Goal: Information Seeking & Learning: Learn about a topic

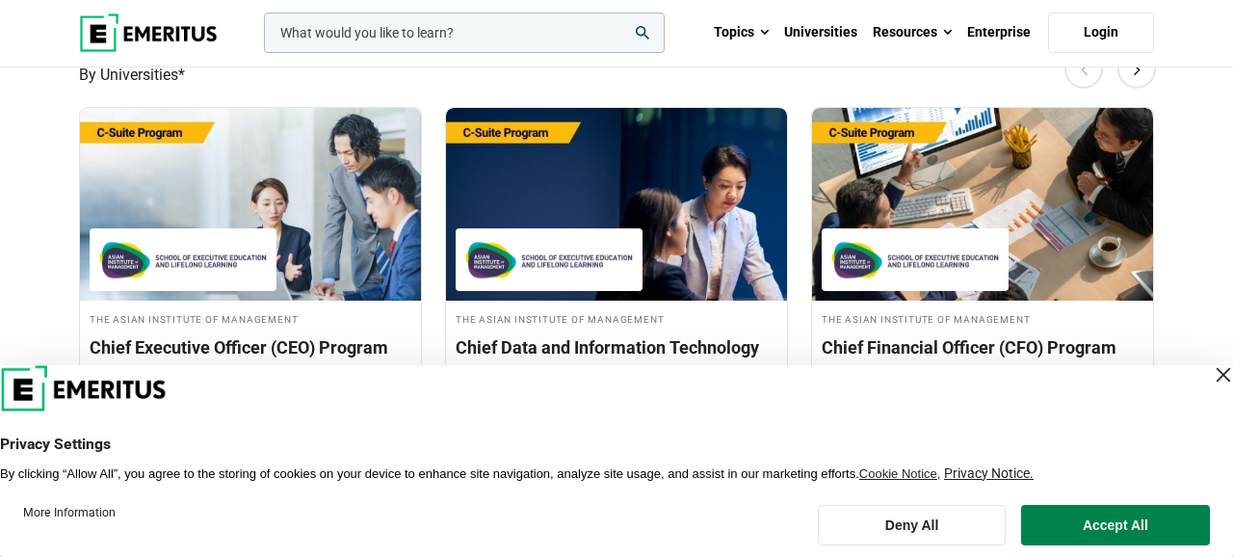
scroll to position [720, 0]
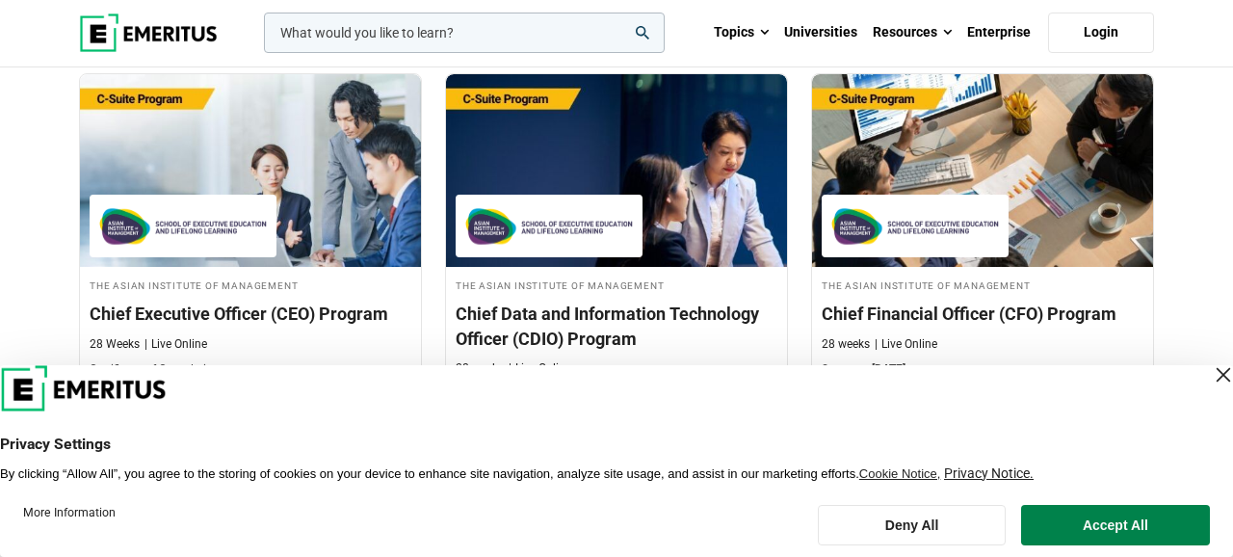
click at [1210, 378] on div "Close Layer" at bounding box center [1223, 374] width 27 height 27
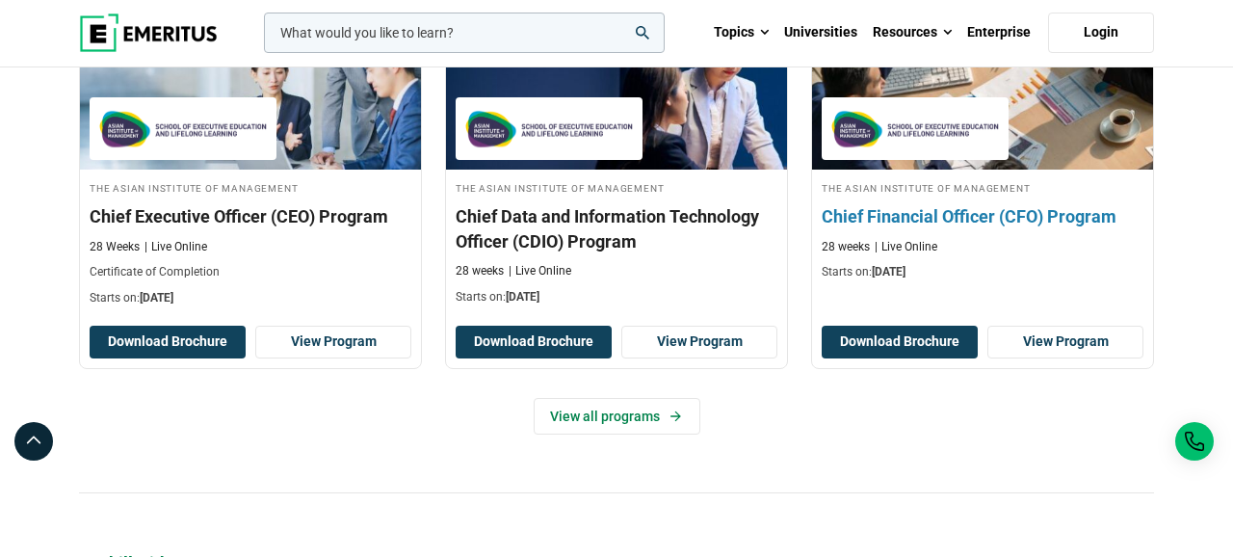
scroll to position [820, 0]
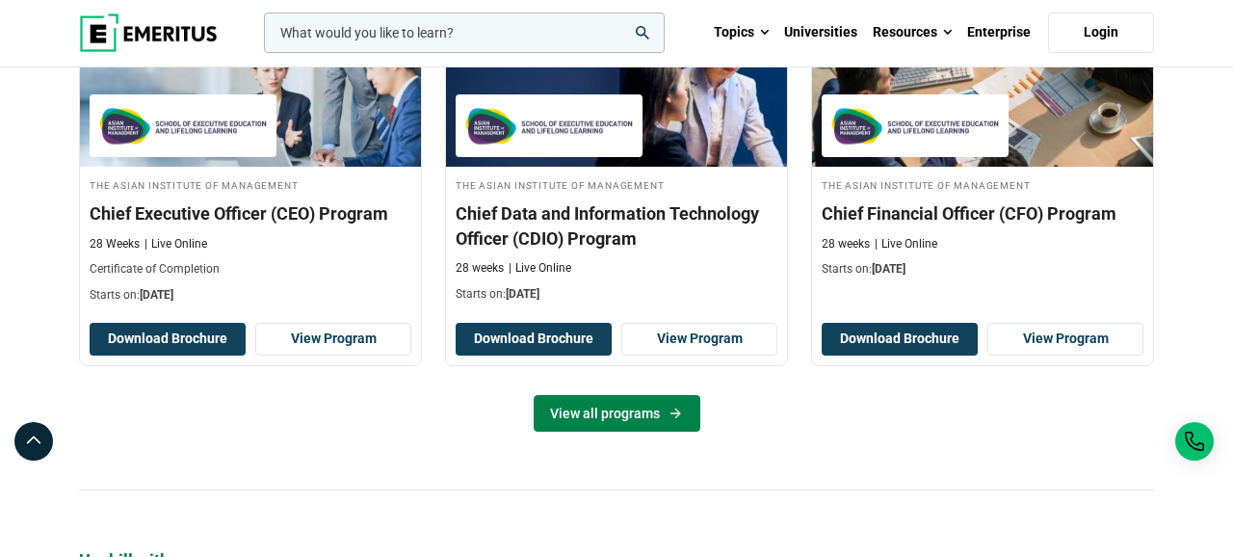
click at [646, 420] on link "View all programs" at bounding box center [617, 413] width 167 height 37
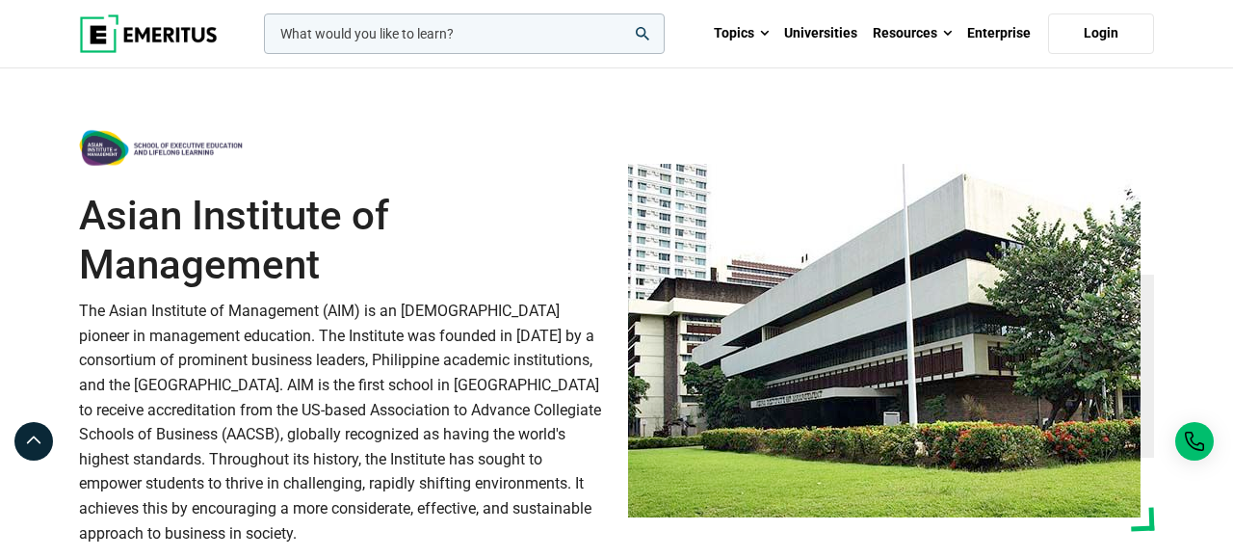
click at [616, 30] on input "woocommerce-product-search-field-0" at bounding box center [464, 33] width 401 height 40
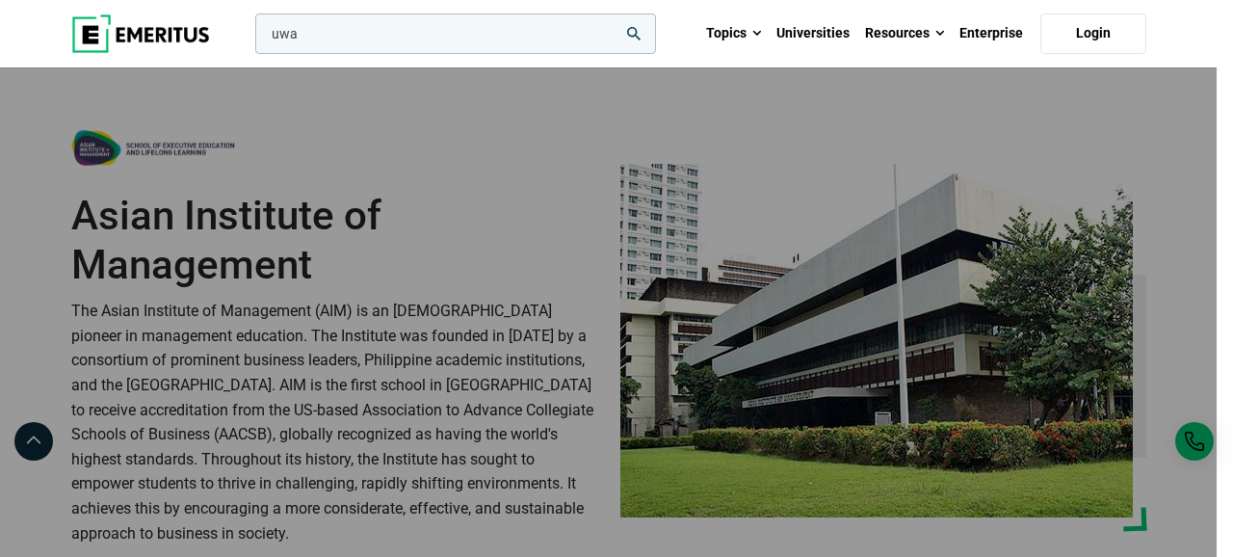
type input "uwa"
click at [251, 39] on button "search" at bounding box center [251, 39] width 0 height 0
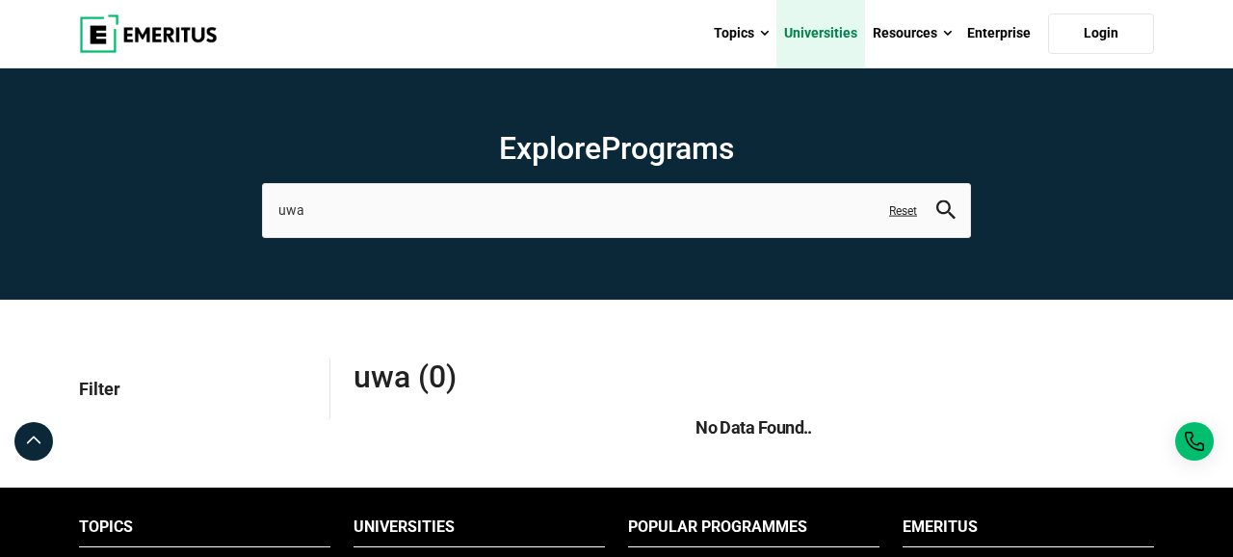
click at [826, 39] on link "Universities" at bounding box center [820, 33] width 89 height 67
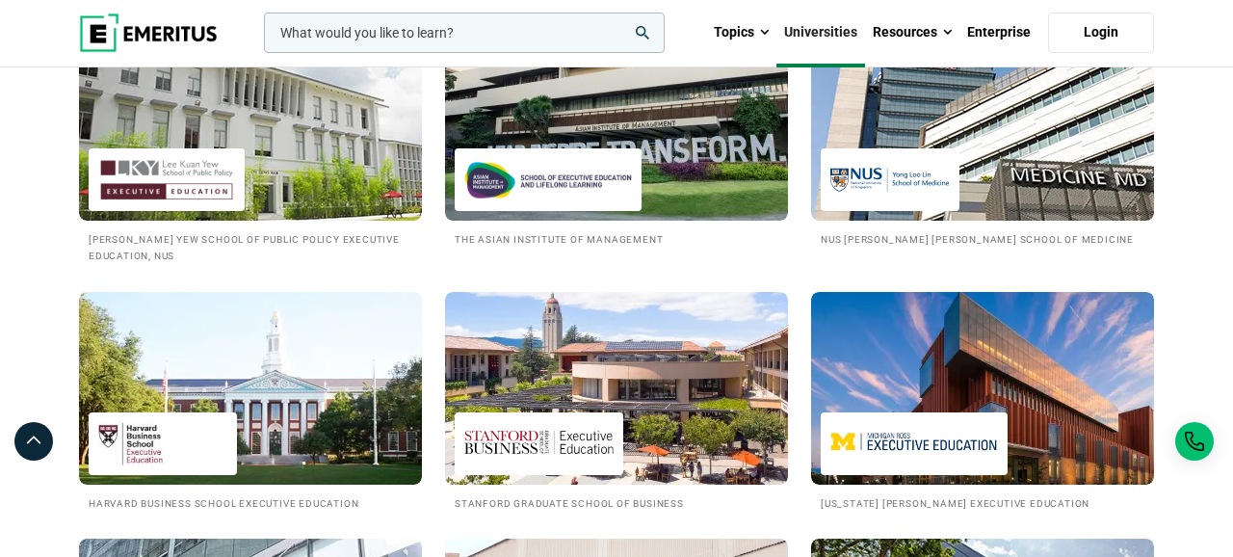
scroll to position [2139, 0]
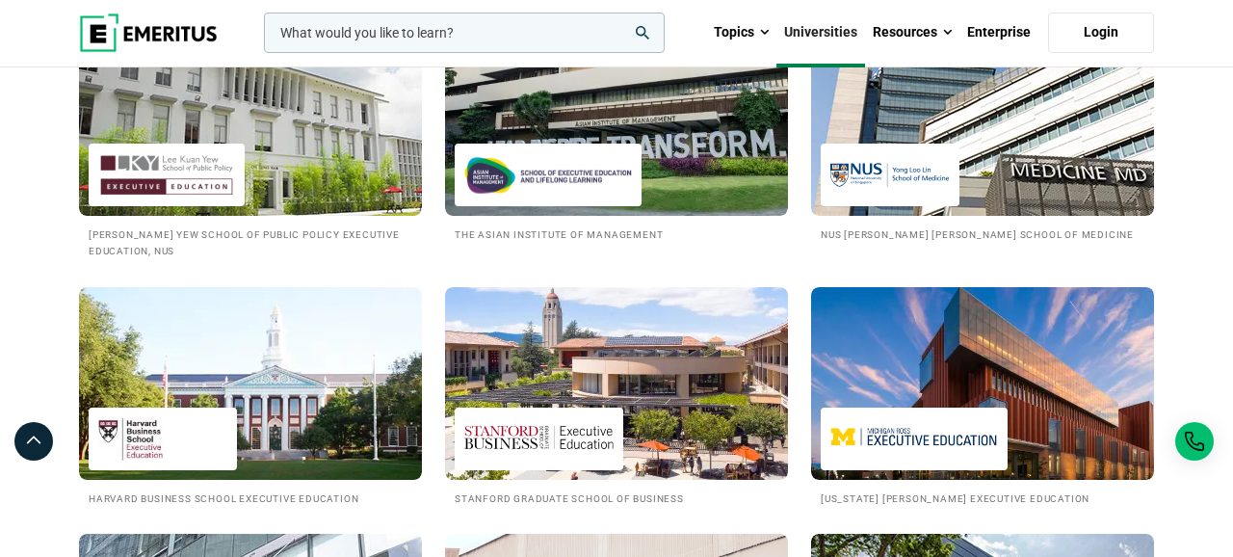
click at [681, 193] on img at bounding box center [616, 119] width 343 height 193
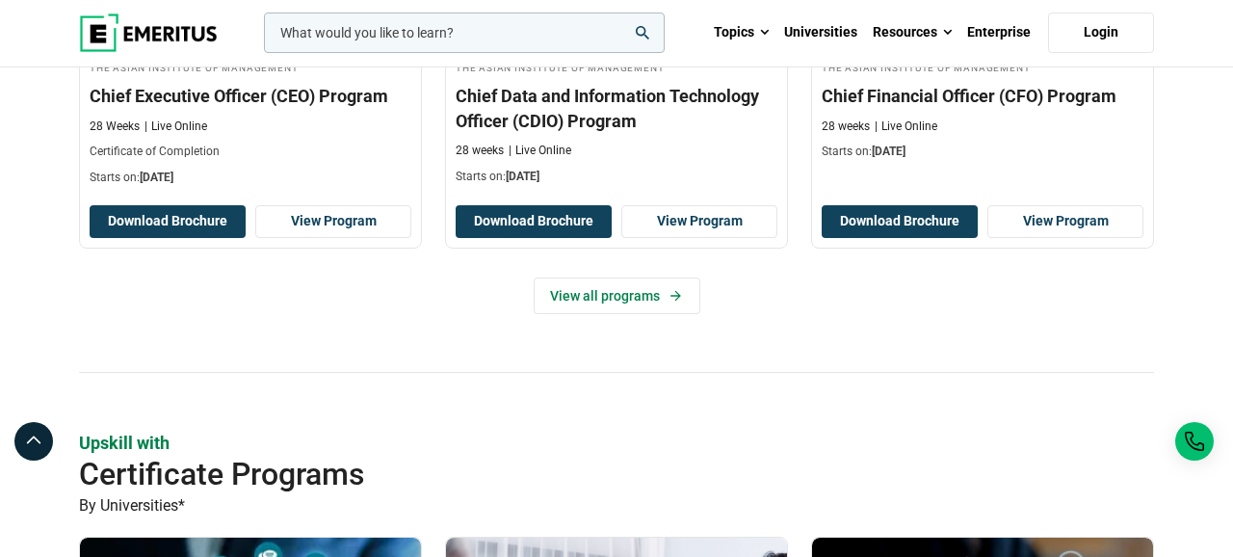
scroll to position [940, 0]
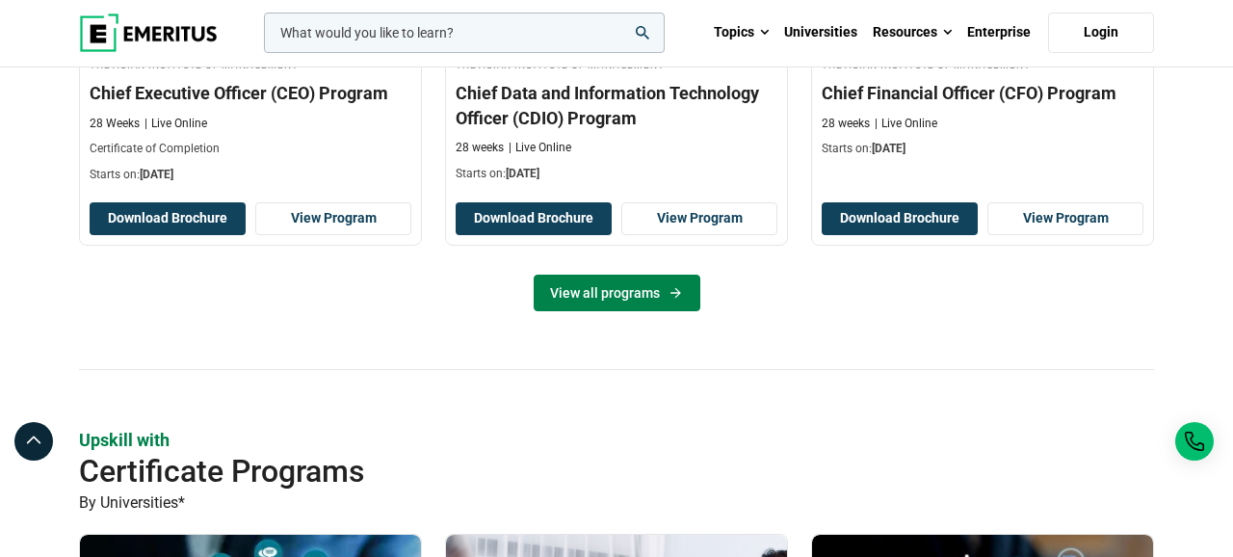
click at [633, 292] on link "View all programs" at bounding box center [617, 293] width 167 height 37
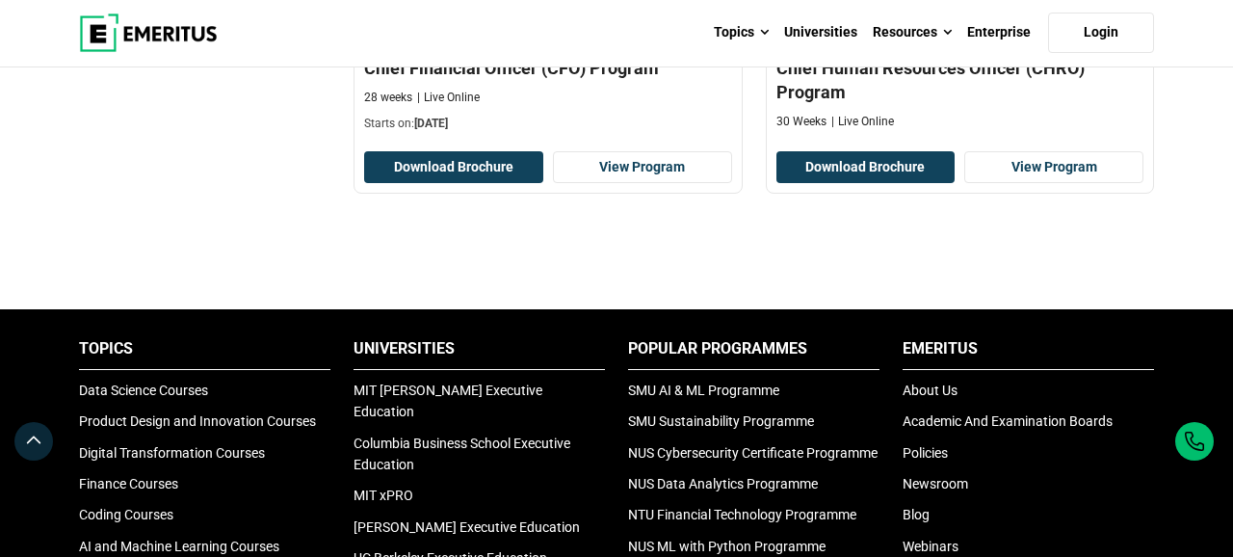
scroll to position [959, 0]
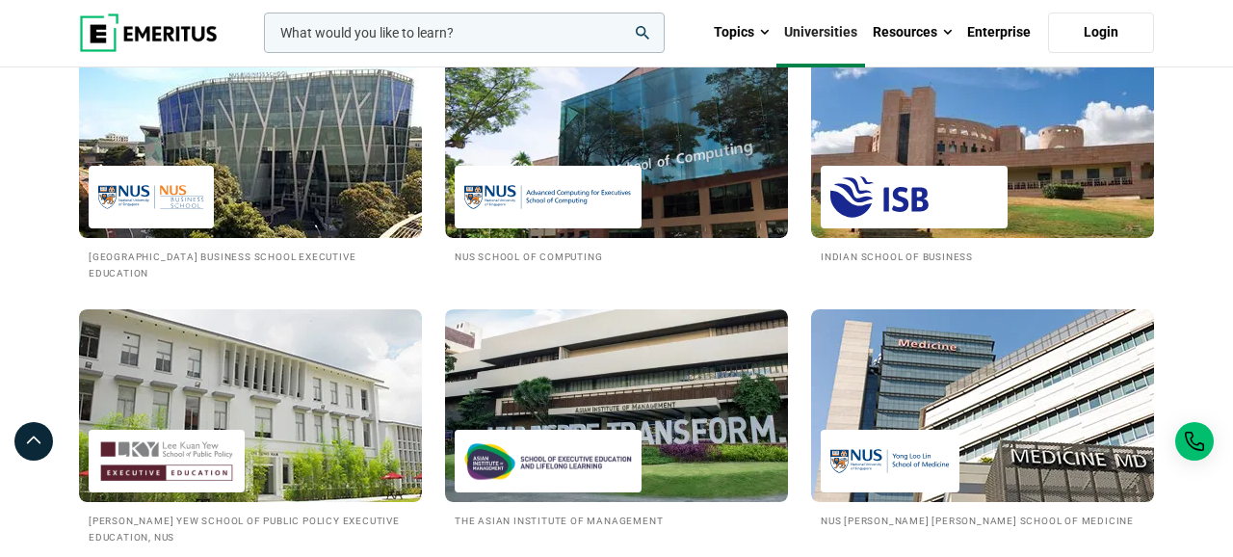
scroll to position [1816, 0]
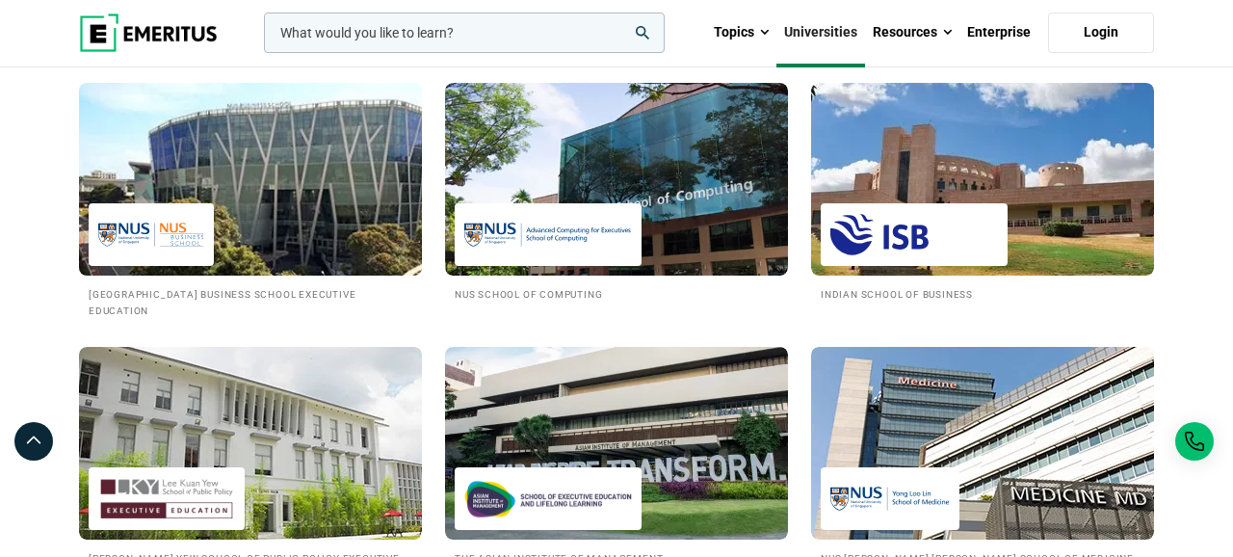
click at [377, 285] on img at bounding box center [251, 179] width 378 height 212
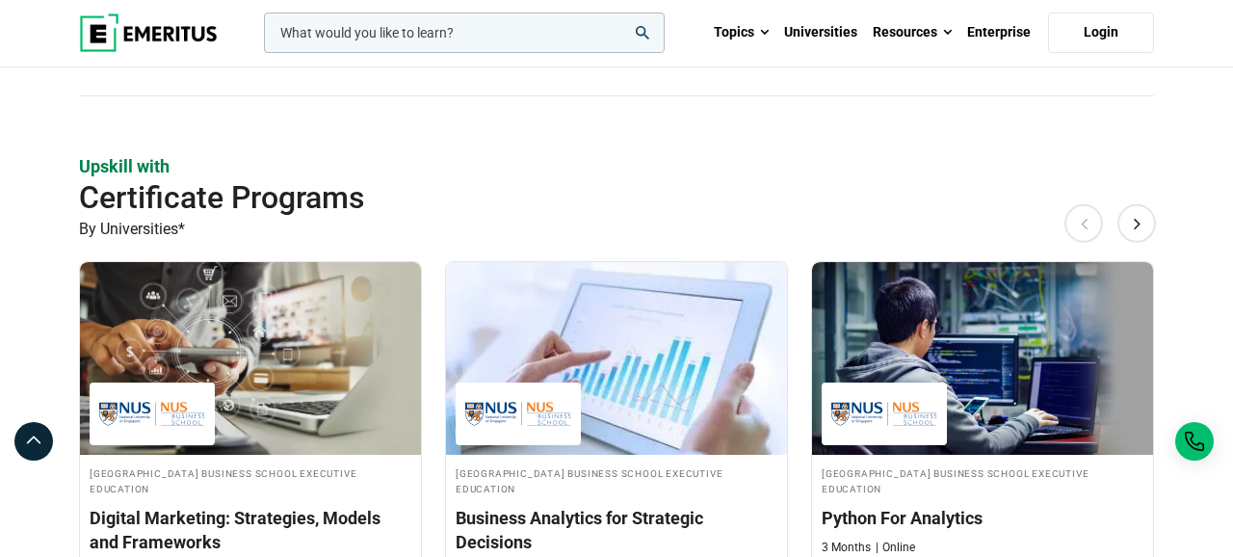
scroll to position [1239, 0]
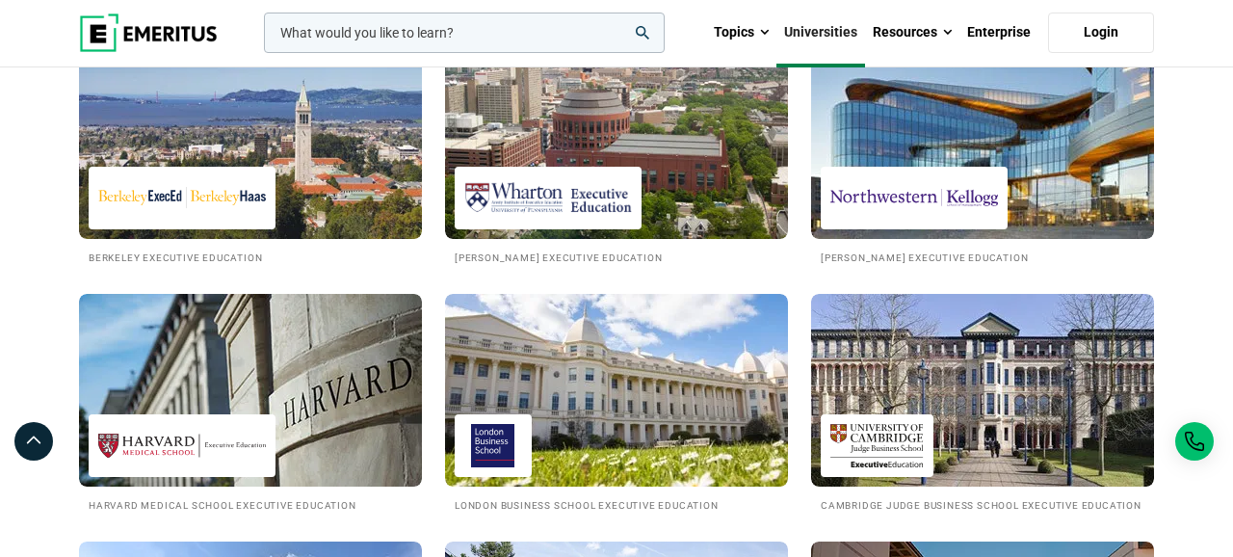
scroll to position [615, 0]
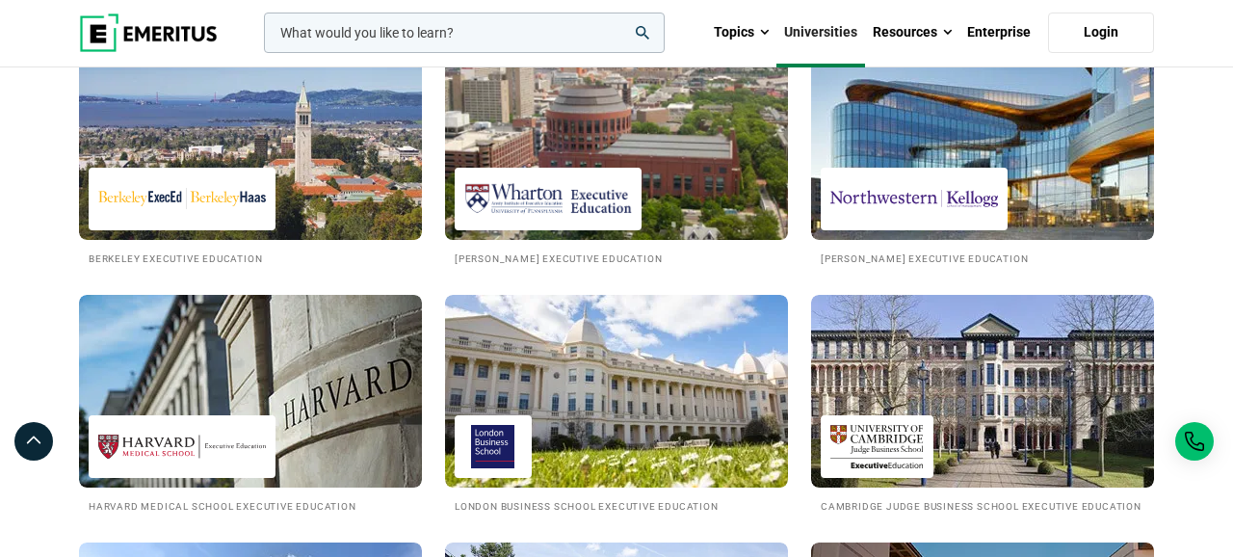
click at [673, 235] on img at bounding box center [617, 144] width 378 height 212
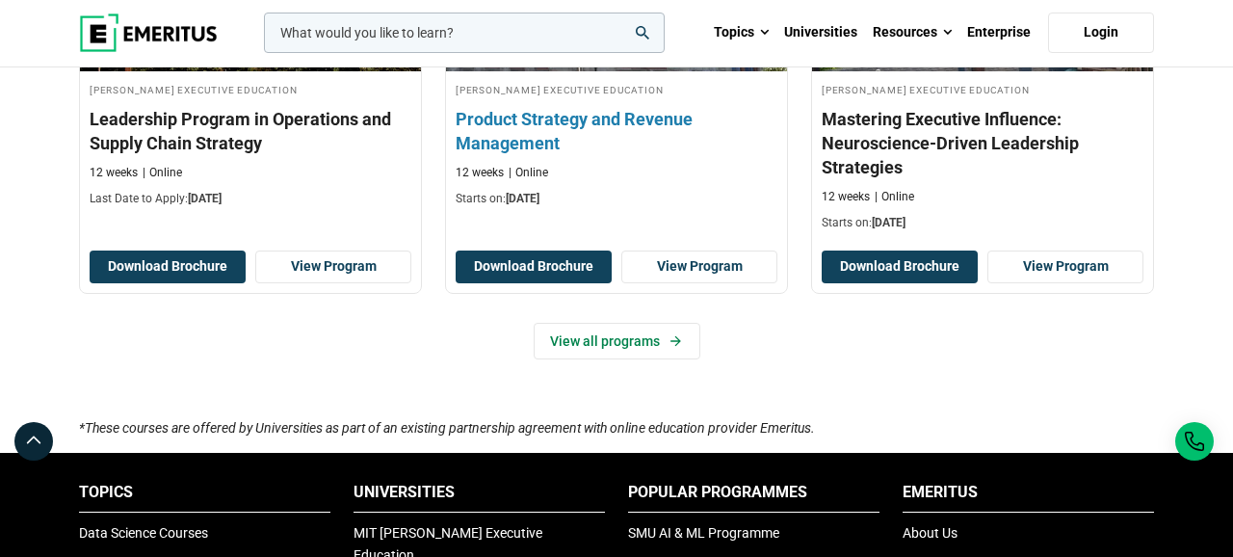
scroll to position [2778, 0]
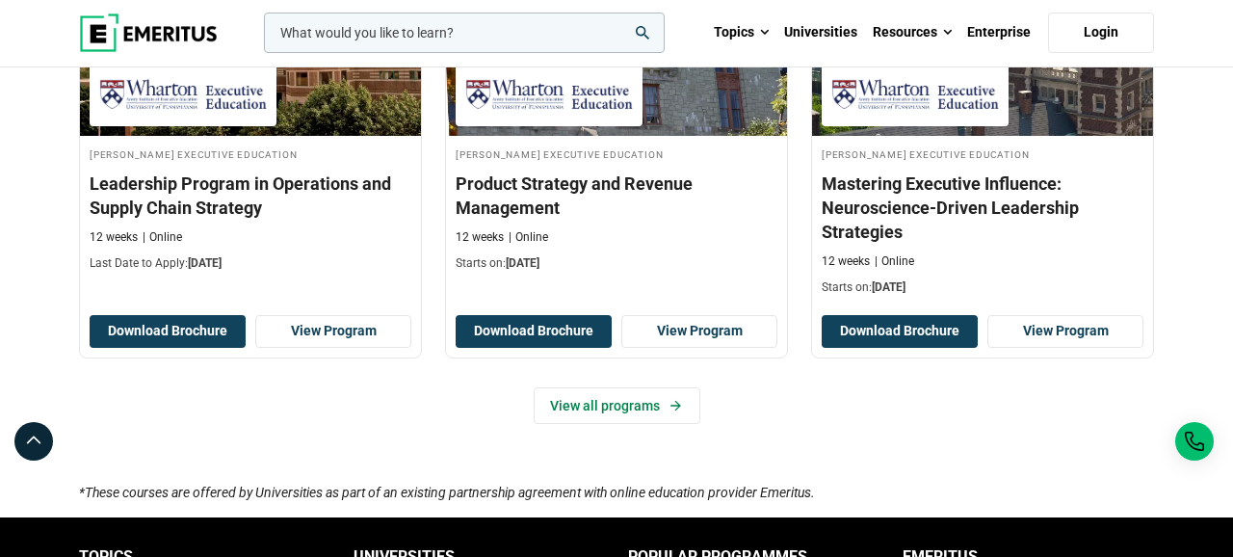
click at [490, 39] on input "woocommerce-product-search-field-0" at bounding box center [464, 33] width 401 height 40
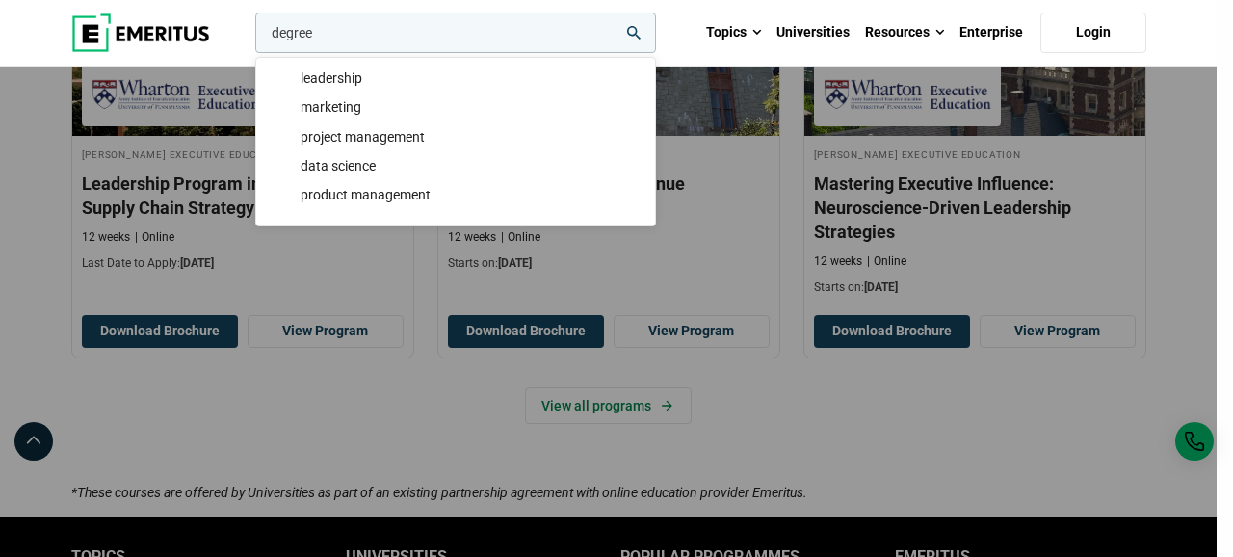
type input "degree"
click at [251, 38] on button "search" at bounding box center [251, 38] width 0 height 0
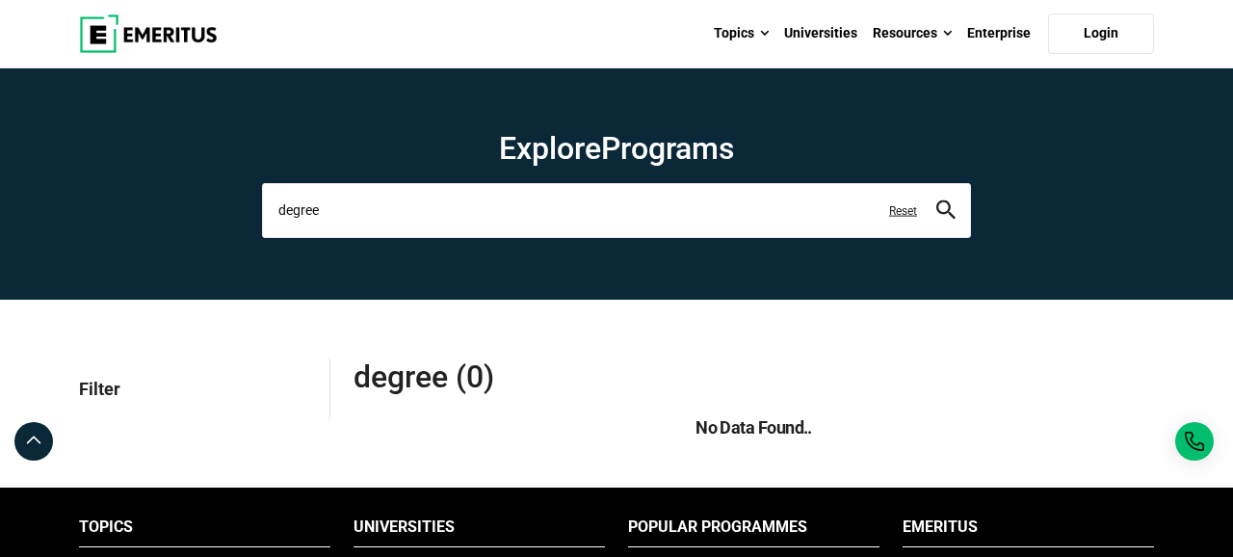
click at [344, 218] on input "degree" at bounding box center [616, 210] width 709 height 54
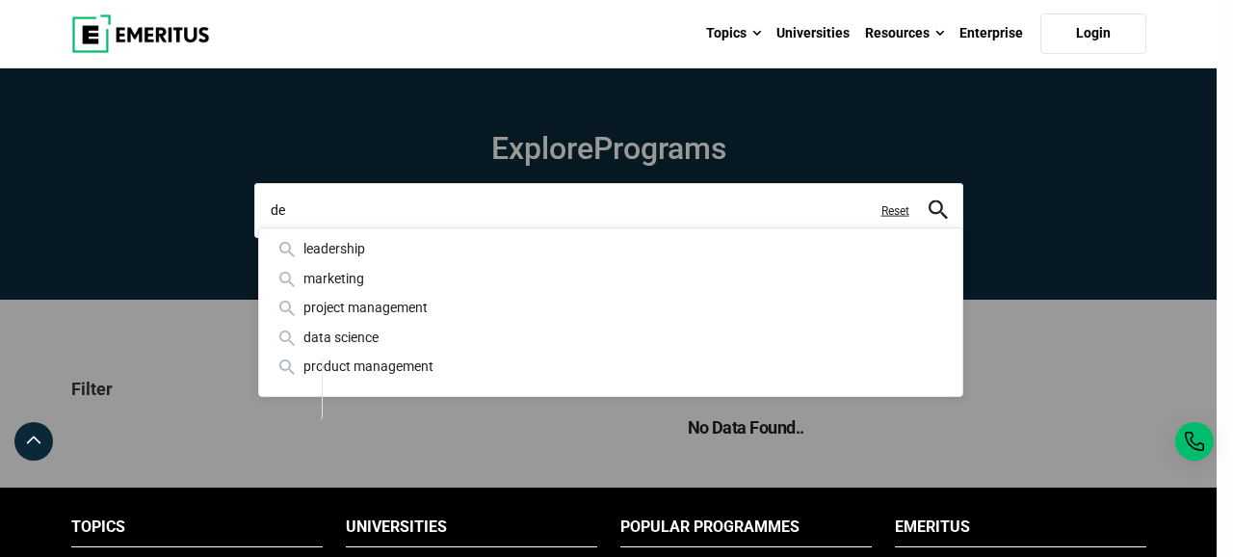
type input "d"
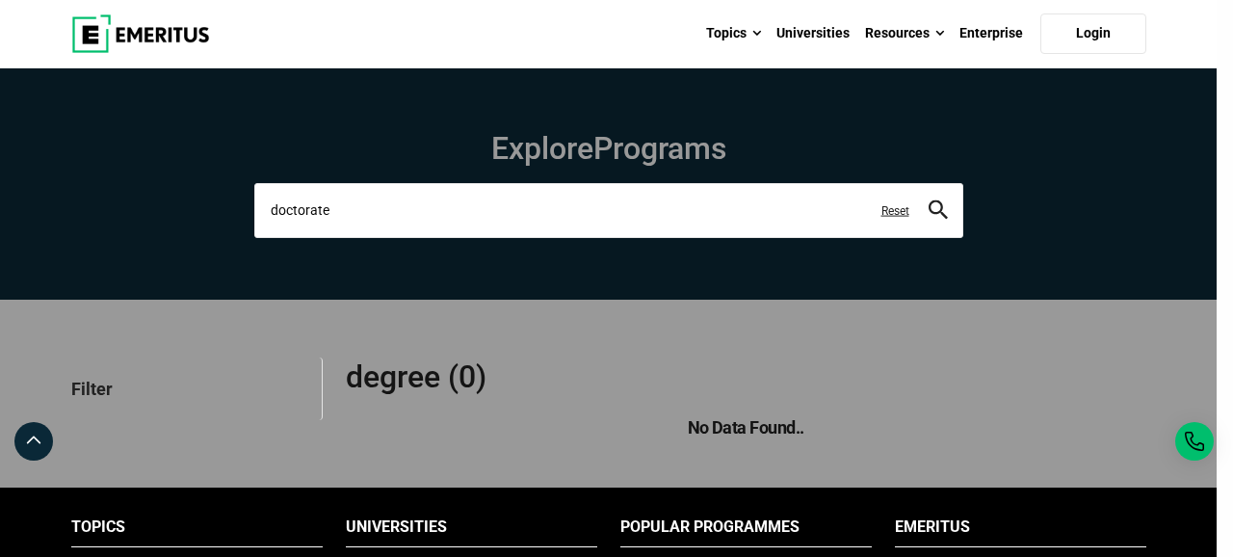
type input "doctorate"
click at [929, 199] on button "search" at bounding box center [938, 210] width 19 height 22
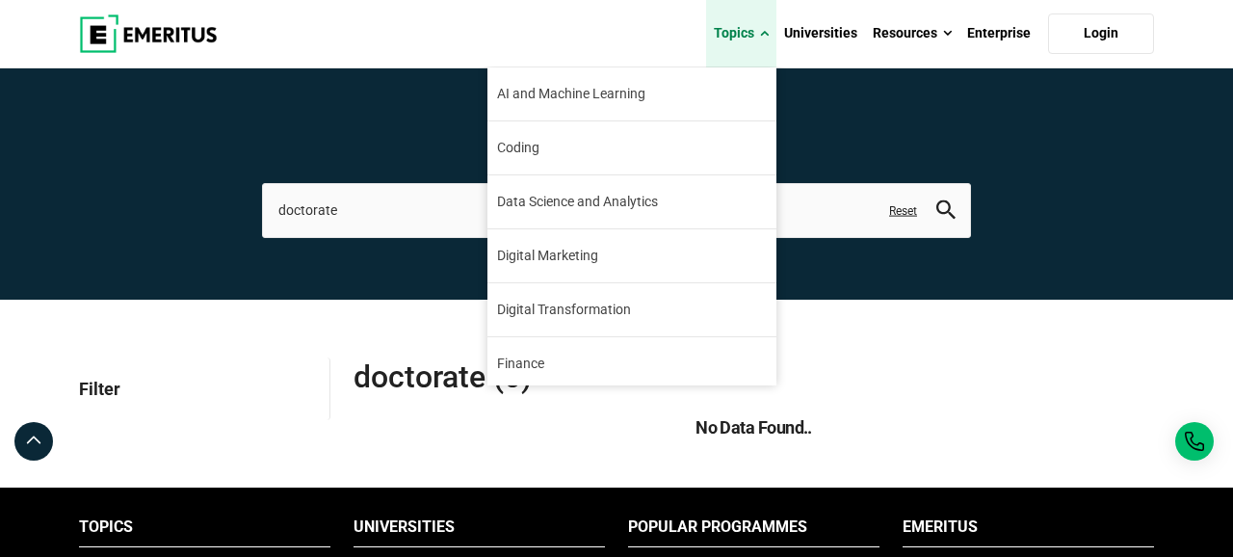
click at [765, 39] on span at bounding box center [764, 33] width 9 height 19
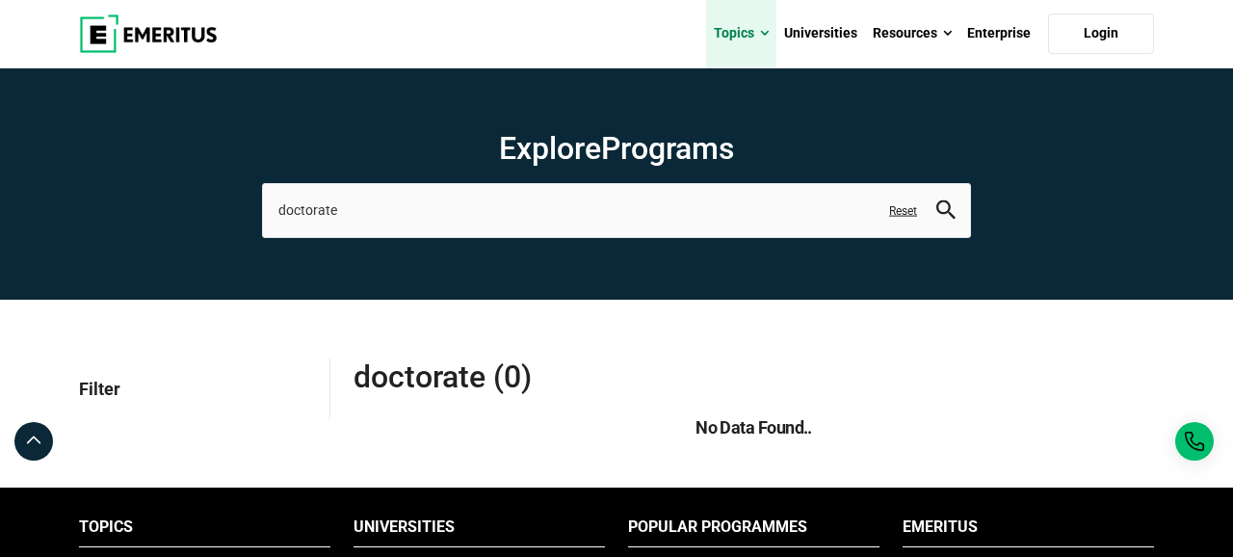
click at [765, 39] on span at bounding box center [764, 33] width 9 height 19
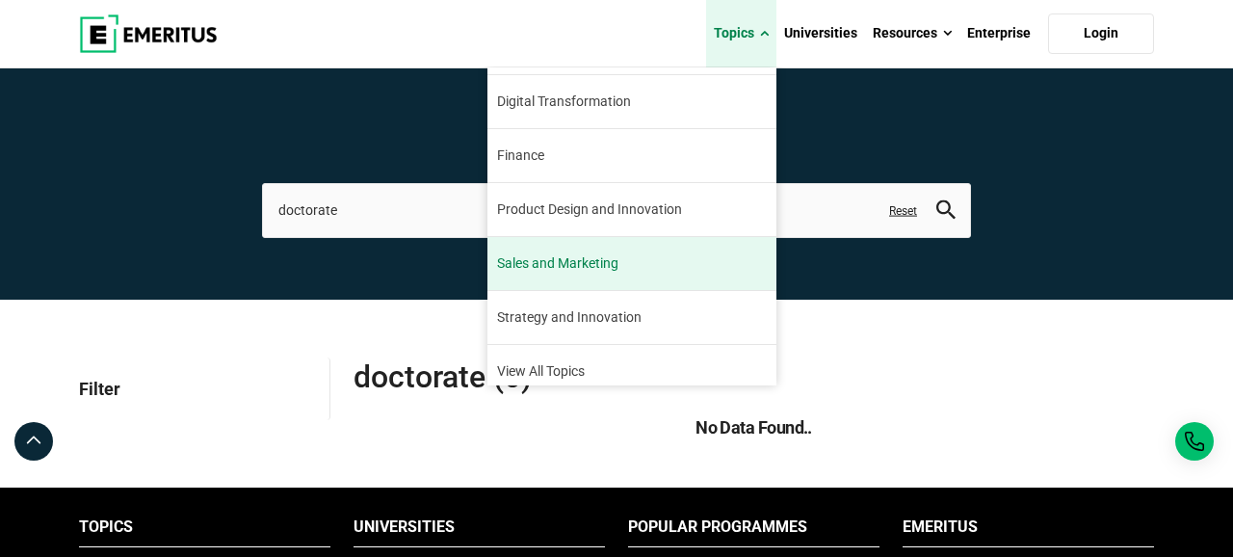
scroll to position [221, 0]
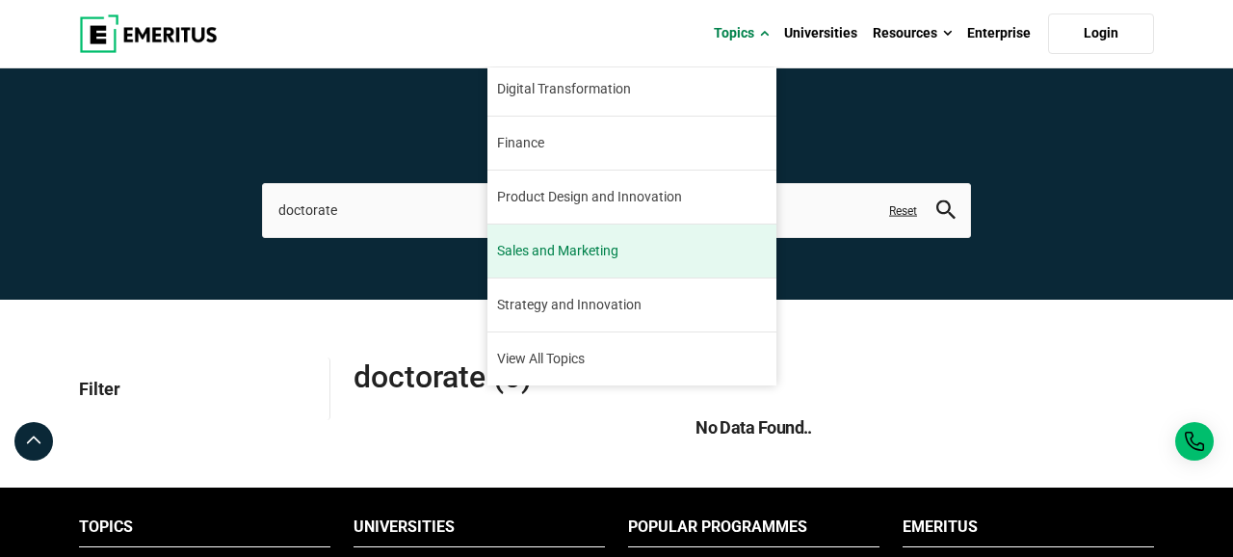
click at [613, 249] on span "Sales and Marketing" at bounding box center [557, 251] width 121 height 20
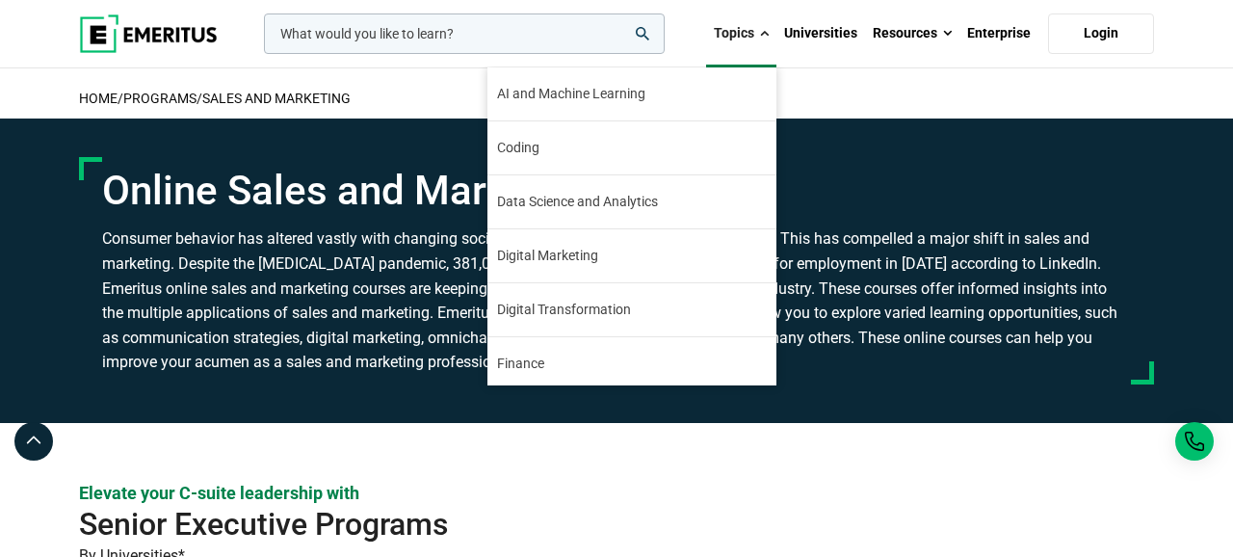
click at [747, 43] on link "Topics" at bounding box center [741, 33] width 70 height 67
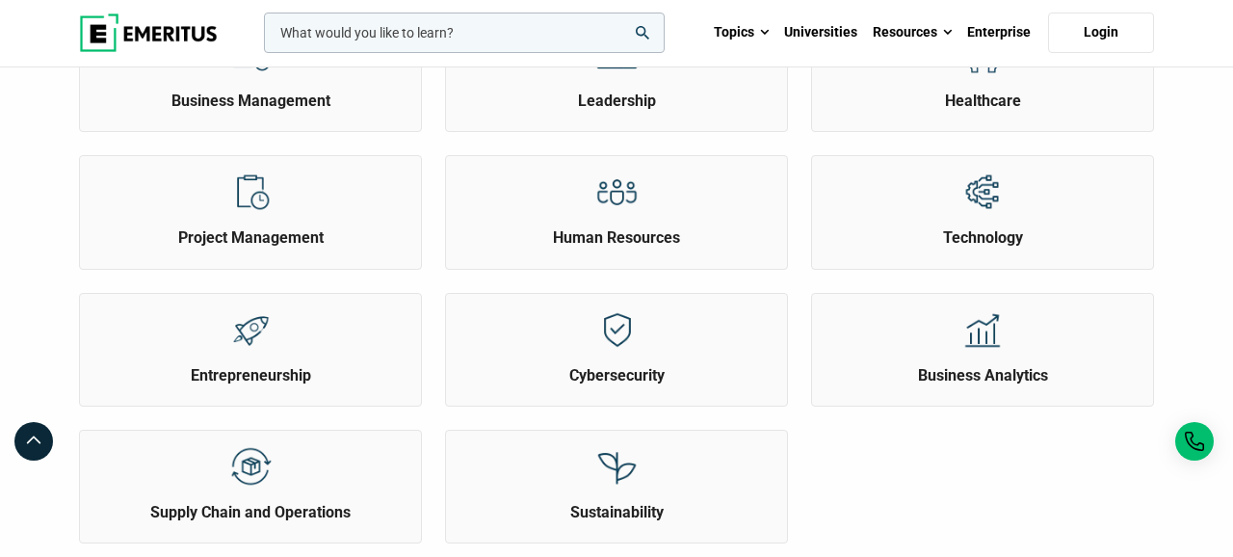
scroll to position [754, 0]
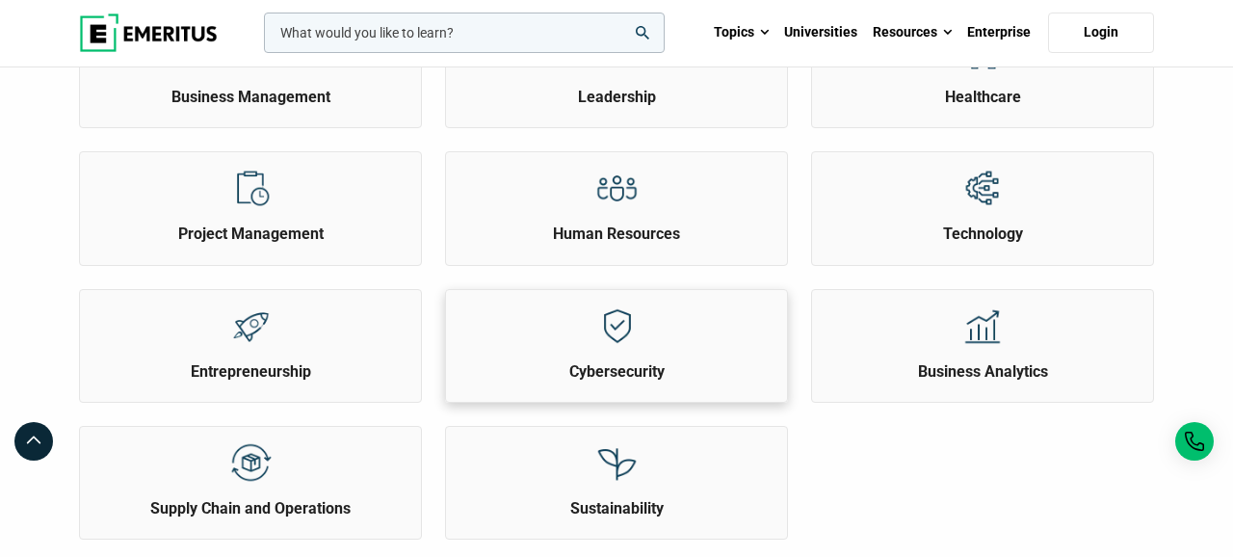
click at [616, 391] on div "Cybersecurity" at bounding box center [616, 346] width 343 height 114
click at [648, 325] on div at bounding box center [617, 325] width 72 height 71
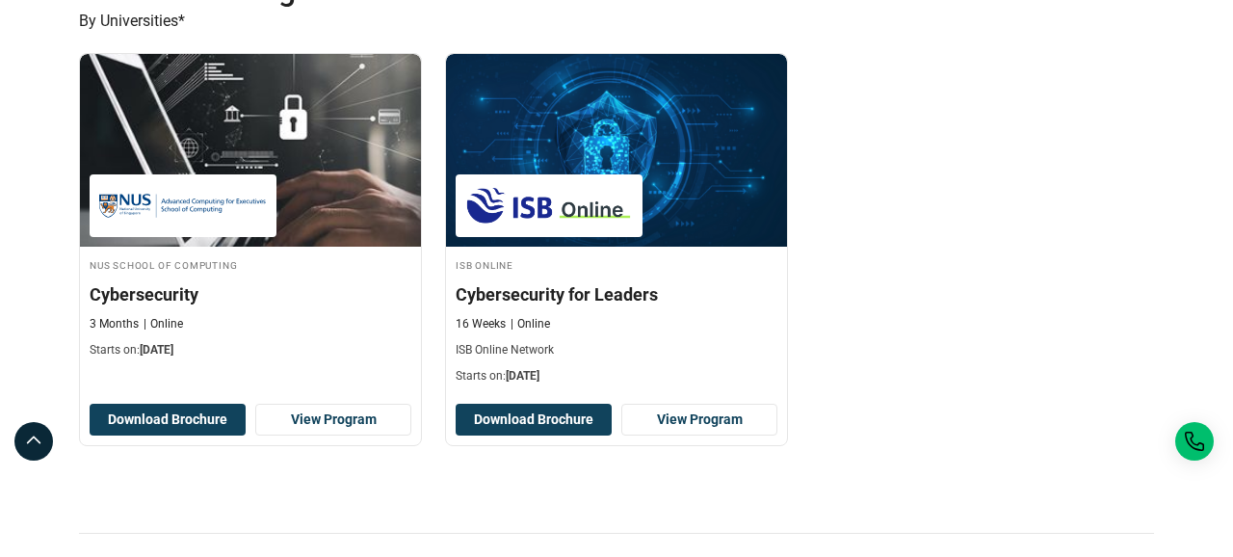
scroll to position [444, 0]
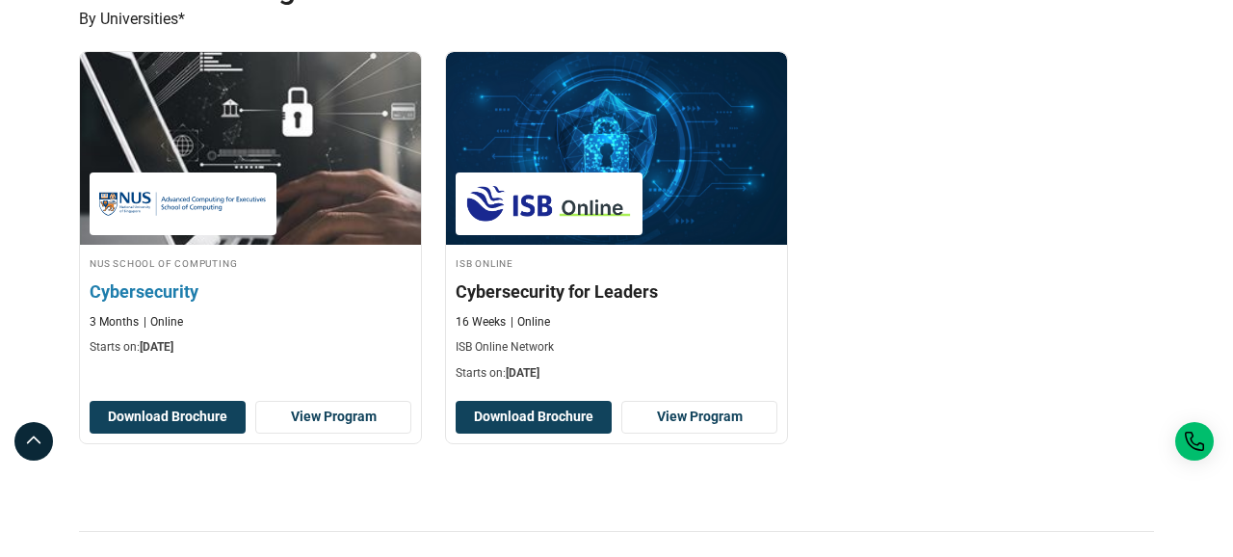
click at [347, 324] on div "3 Months Online" at bounding box center [251, 322] width 322 height 16
